Goal: Register for event/course

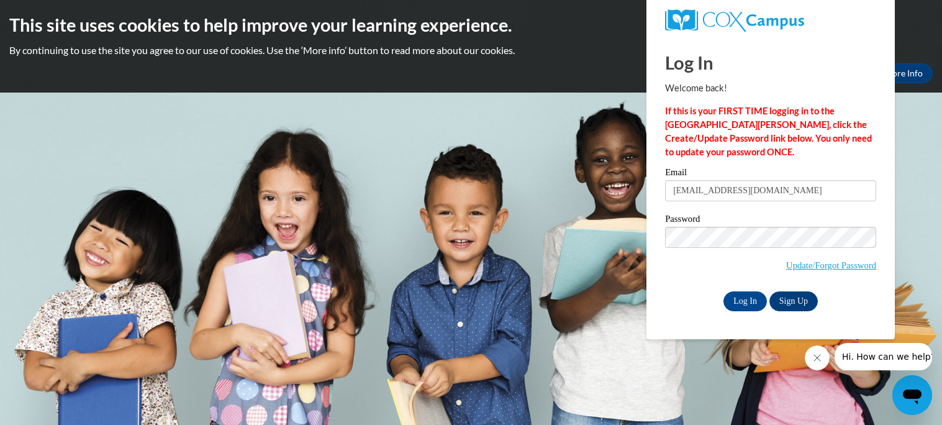
type input "[EMAIL_ADDRESS][DOMAIN_NAME]"
click at [724, 291] on input "Log In" at bounding box center [745, 301] width 43 height 20
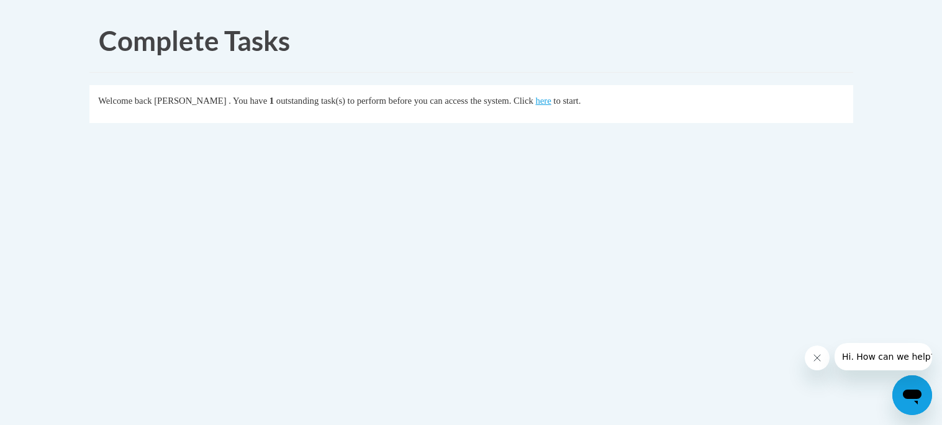
click at [573, 106] on div "Welcome back Felicia Baggett . You have 1 outstanding task(s) to perform before…" at bounding box center [471, 101] width 746 height 14
click at [551, 101] on link "here" at bounding box center [543, 101] width 16 height 10
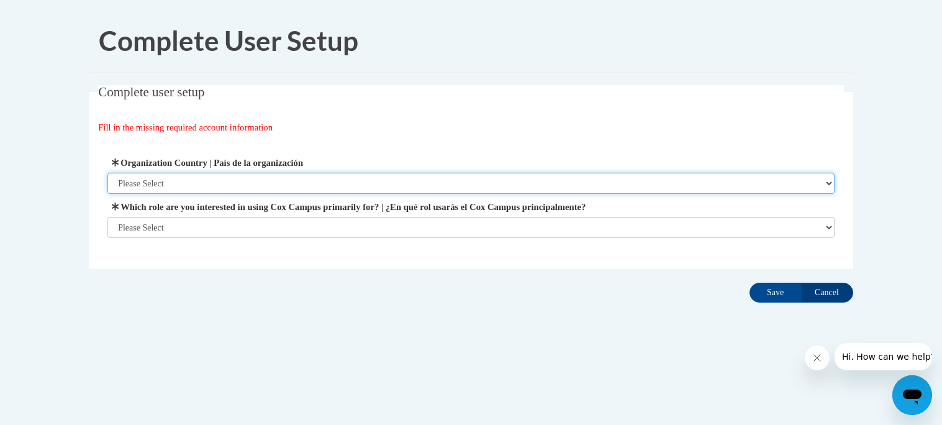
click at [821, 181] on select "Please Select United States | Estados Unidos Outside of the United States | Fue…" at bounding box center [470, 183] width 727 height 21
select select "ad49bcad-a171-4b2e-b99c-48b446064914"
click at [107, 173] on select "Please Select United States | Estados Unidos Outside of the United States | Fue…" at bounding box center [470, 183] width 727 height 21
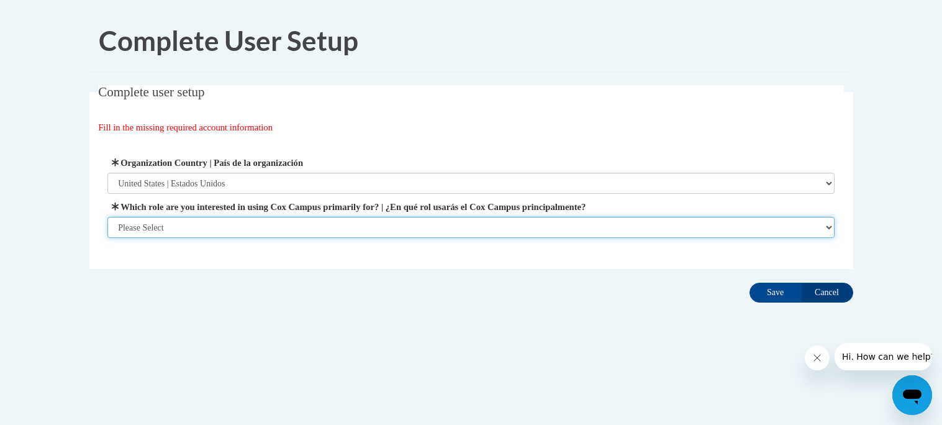
click at [601, 227] on select "Please Select College/University | Colegio/Universidad Community/Nonprofit Part…" at bounding box center [470, 227] width 727 height 21
select select "fbf2d438-af2f-41f8-98f1-81c410e29de3"
click at [107, 238] on select "Please Select College/University | Colegio/Universidad Community/Nonprofit Part…" at bounding box center [470, 227] width 727 height 21
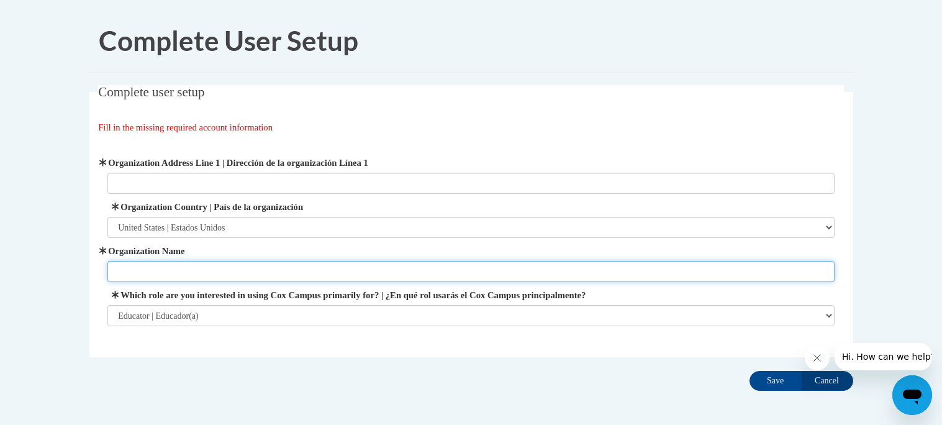
click at [181, 271] on input "Organization Name" at bounding box center [470, 271] width 727 height 21
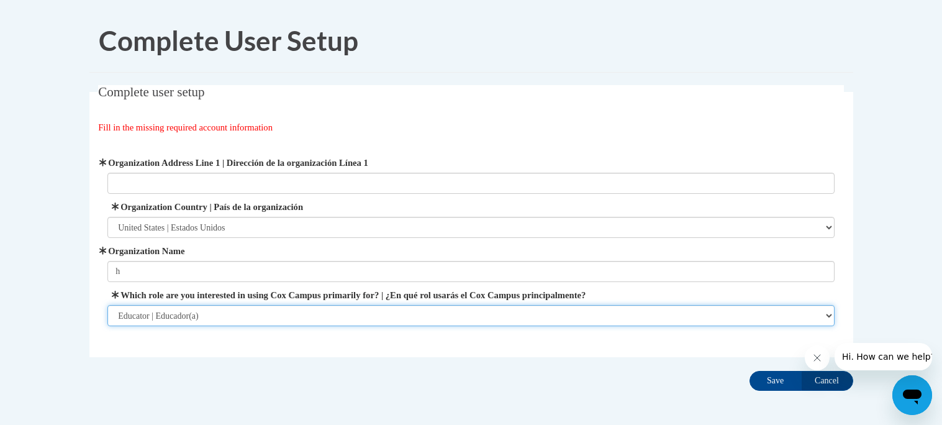
click at [528, 322] on select "Please Select College/University | Colegio/Universidad Community/Nonprofit Part…" at bounding box center [470, 315] width 727 height 21
click at [107, 305] on select "Please Select College/University | Colegio/Universidad Community/Nonprofit Part…" at bounding box center [470, 315] width 727 height 21
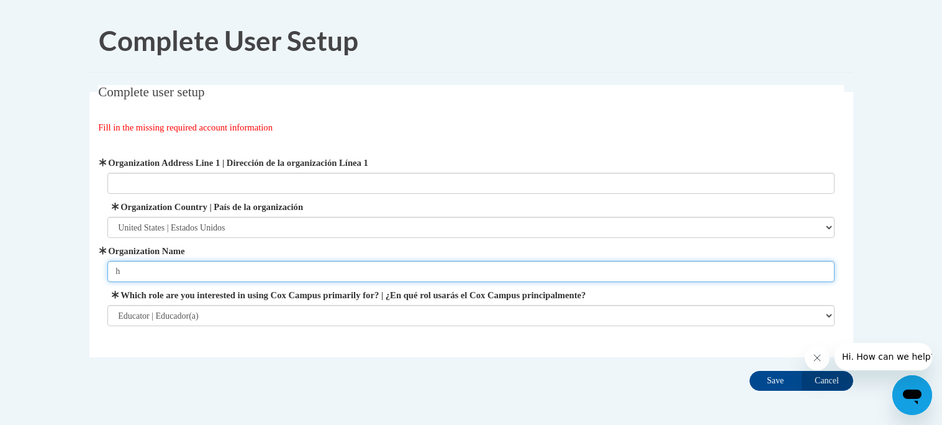
click at [223, 266] on input "h" at bounding box center [470, 271] width 727 height 21
type input "hand in hand primary"
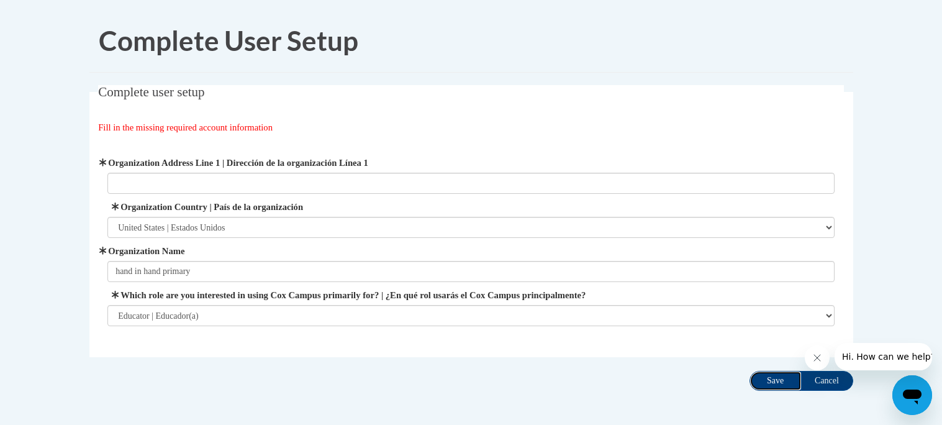
click at [766, 376] on input "Save" at bounding box center [776, 381] width 52 height 20
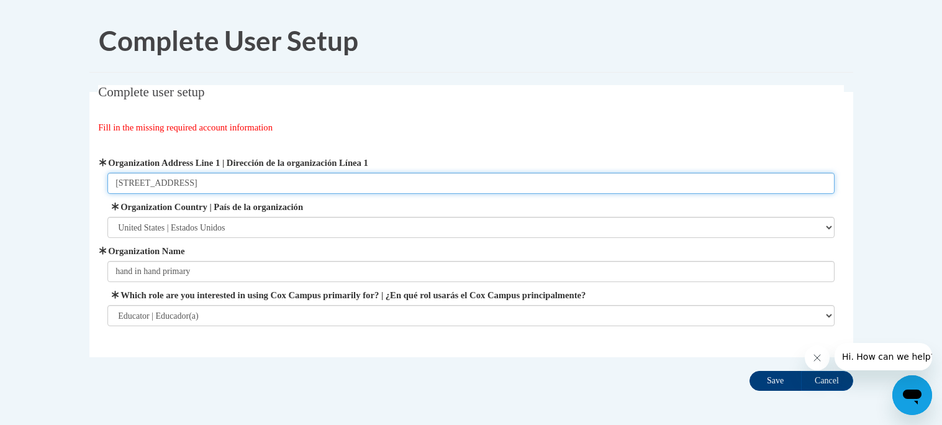
type input "4687 us hwy bypass Thomasville ga 31792"
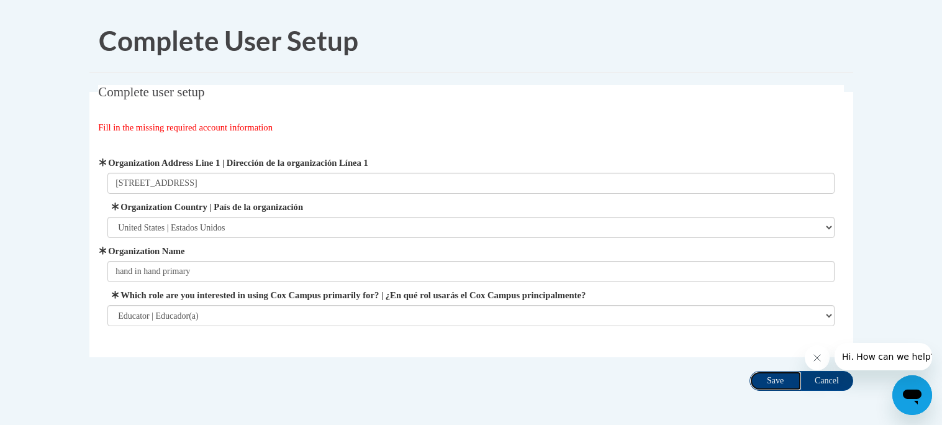
click at [786, 382] on input "Save" at bounding box center [776, 381] width 52 height 20
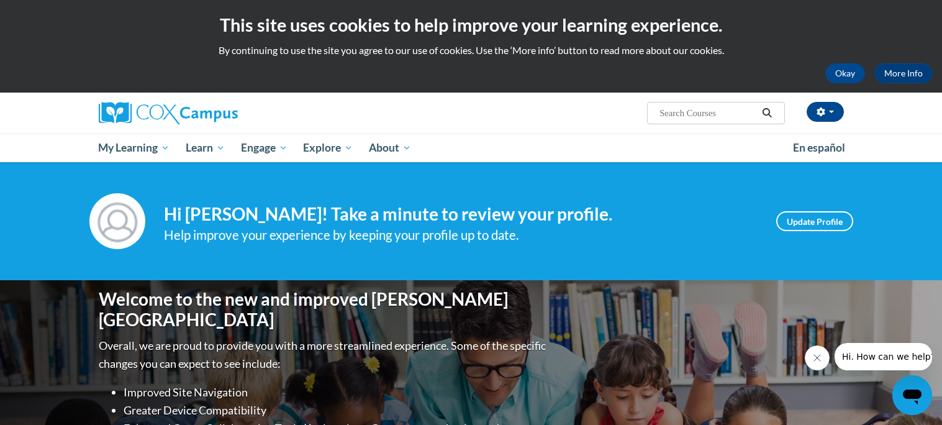
click at [721, 109] on input "Search..." at bounding box center [707, 113] width 99 height 15
type input "reading fluency"
click at [763, 119] on button "Search" at bounding box center [767, 113] width 19 height 15
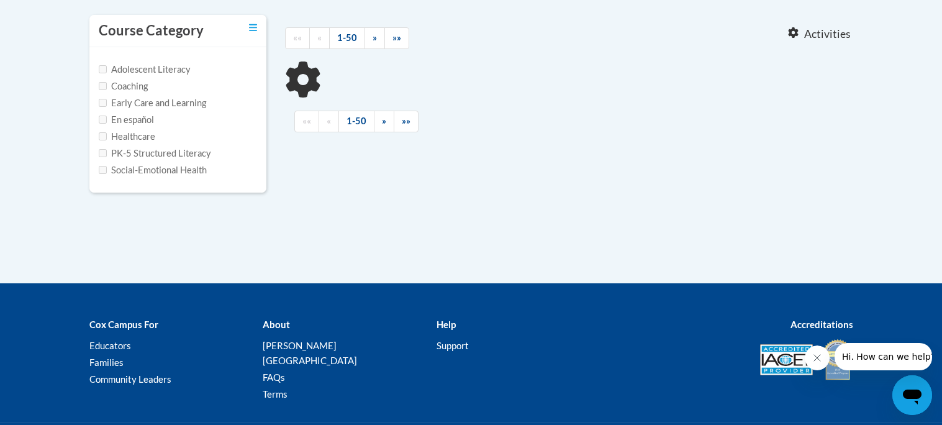
type input "reading fluency"
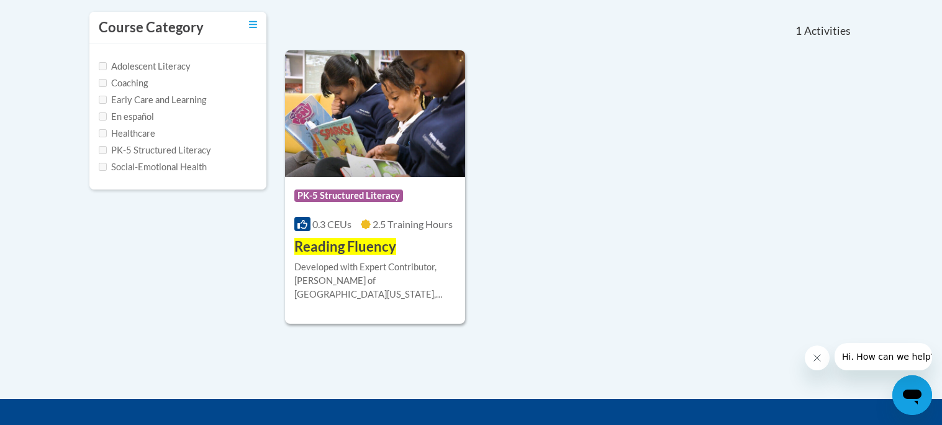
scroll to position [269, 0]
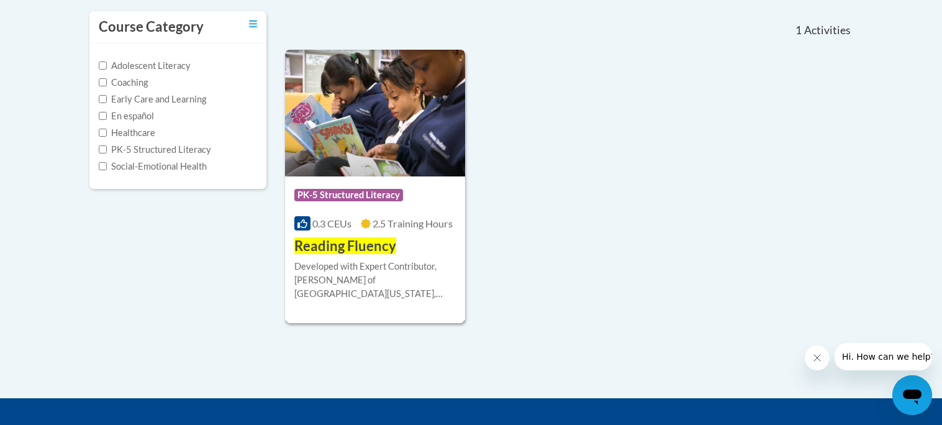
click at [381, 160] on img at bounding box center [375, 113] width 181 height 127
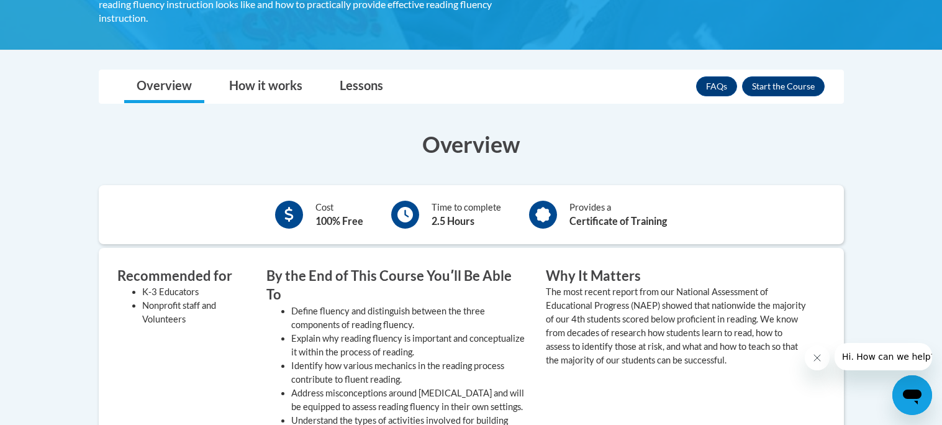
scroll to position [319, 0]
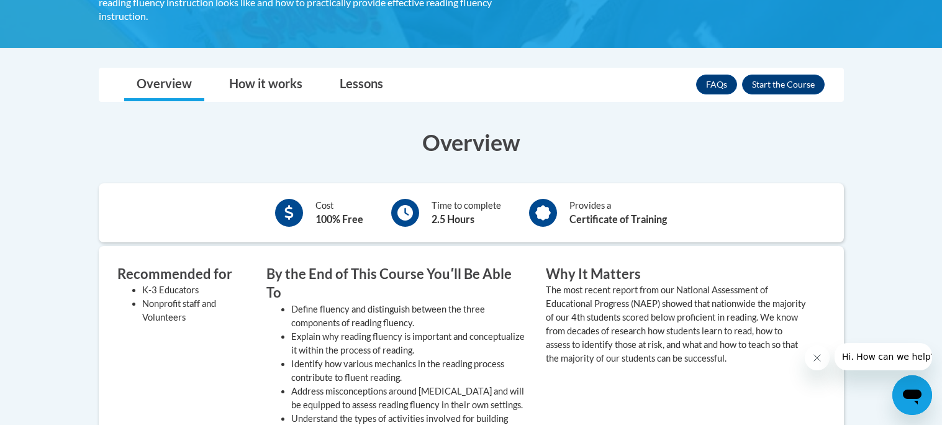
click at [787, 93] on div "Toggle navigation Overview How it works Lessons Resources FAQs Enroll Overview …" at bounding box center [471, 394] width 764 height 652
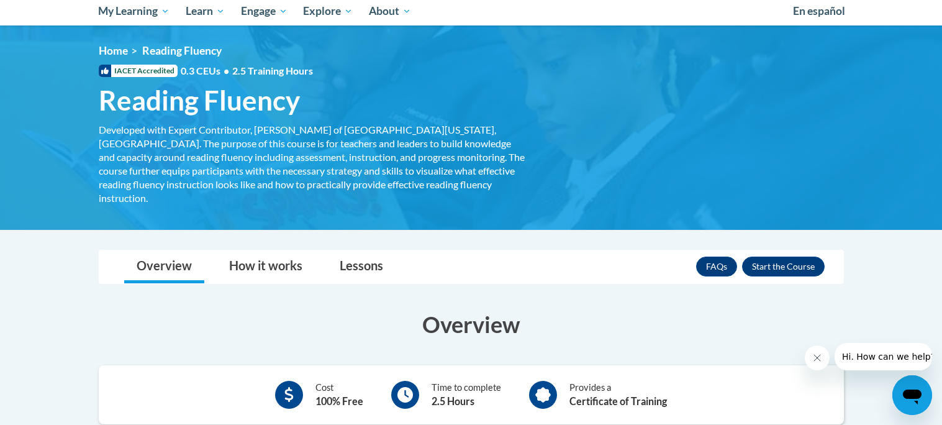
scroll to position [135, 0]
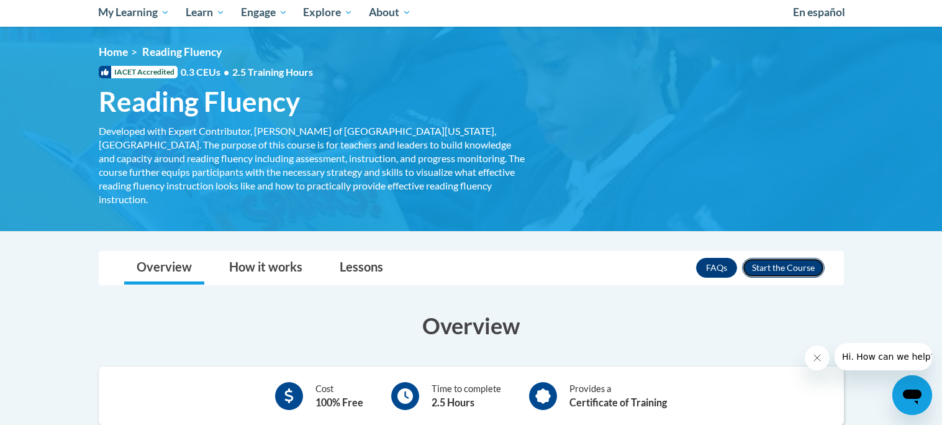
click at [778, 258] on button "Enroll" at bounding box center [783, 268] width 83 height 20
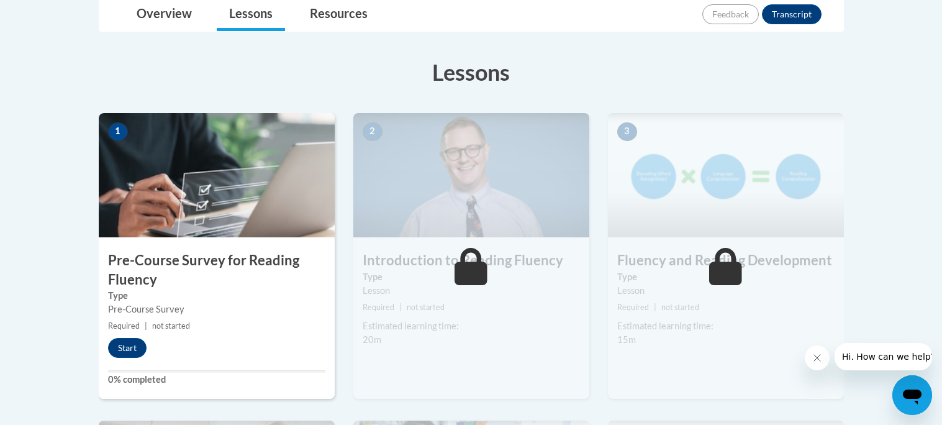
scroll to position [296, 0]
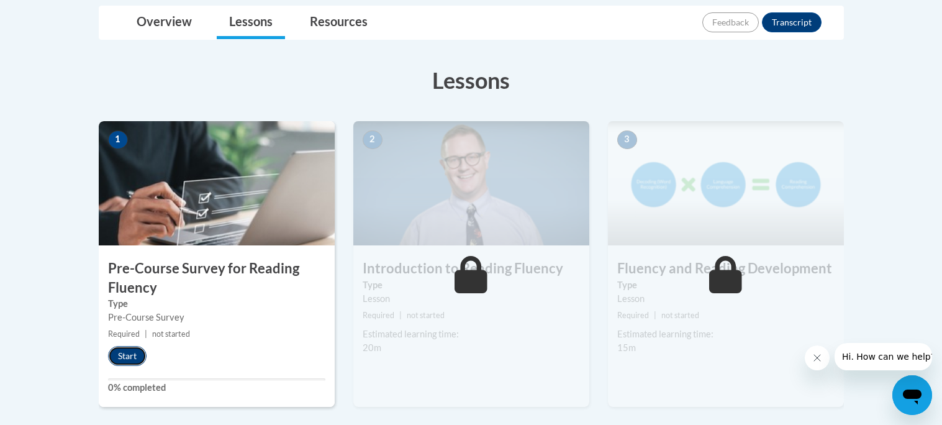
click at [129, 357] on button "Start" at bounding box center [127, 356] width 39 height 20
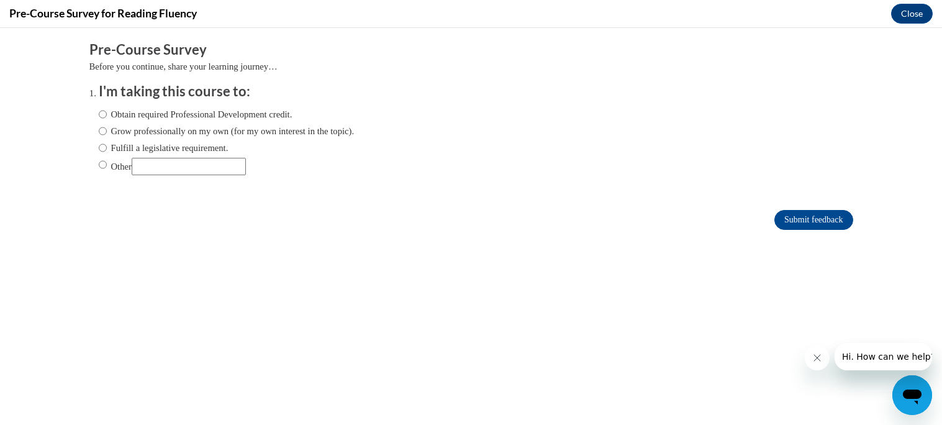
scroll to position [0, 0]
click at [129, 357] on body "Comments Pre-Course Survey Before you continue, share your learning journey… I'…" at bounding box center [471, 226] width 942 height 397
click at [102, 129] on input "Grow professionally on my own (for my own interest in the topic)." at bounding box center [103, 131] width 8 height 14
radio input "true"
click at [799, 216] on input "Submit feedback" at bounding box center [814, 220] width 78 height 20
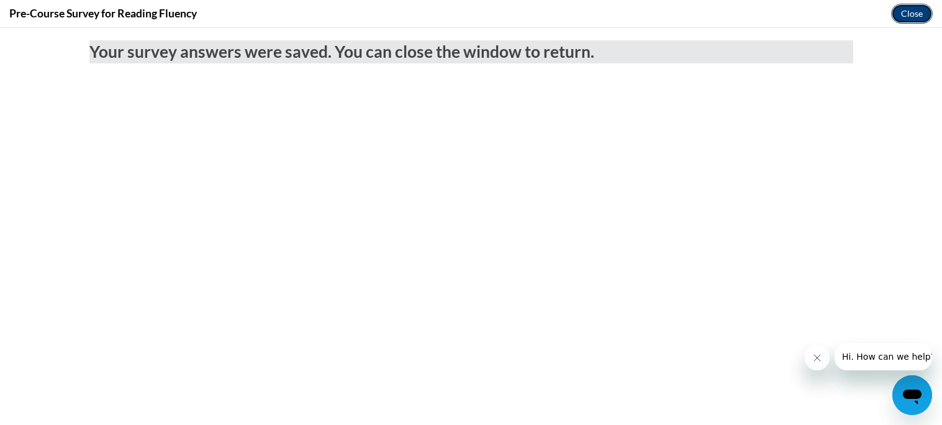
click at [909, 7] on button "Close" at bounding box center [912, 14] width 42 height 20
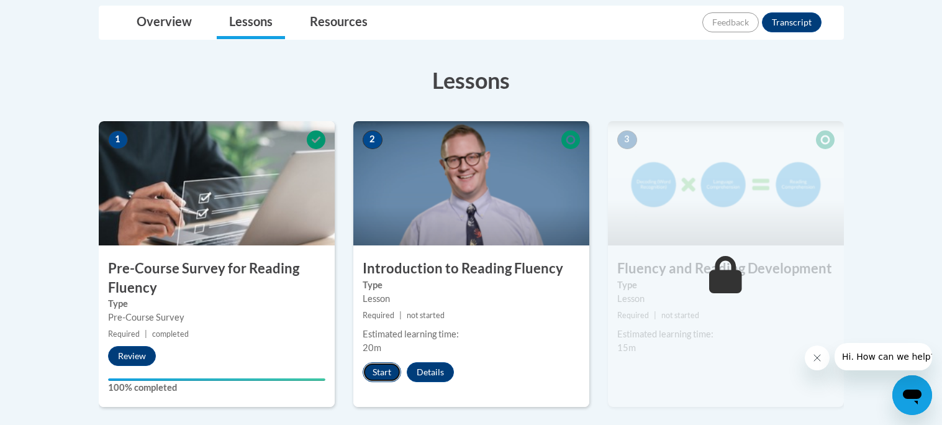
click at [389, 371] on button "Start" at bounding box center [382, 372] width 39 height 20
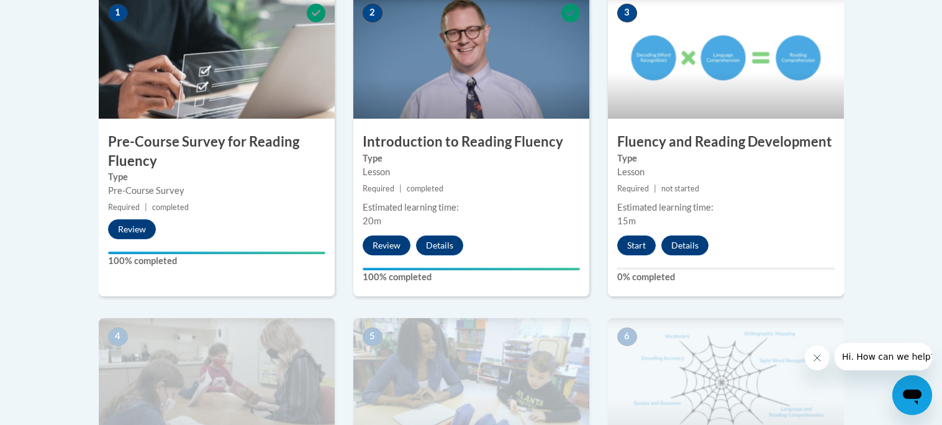
scroll to position [422, 0]
